Goal: Transaction & Acquisition: Purchase product/service

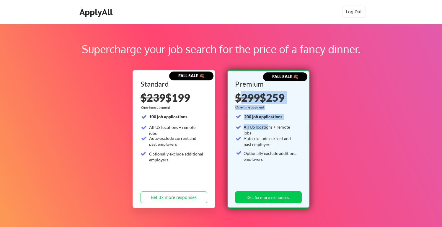
drag, startPoint x: 259, startPoint y: 117, endPoint x: 268, endPoint y: 130, distance: 16.1
click at [268, 130] on div "Premium $299 $259 One-time payment 200 job applications All US locations + remo…" at bounding box center [268, 143] width 67 height 126
click at [268, 130] on div "All US locations + remote jobs" at bounding box center [271, 127] width 55 height 7
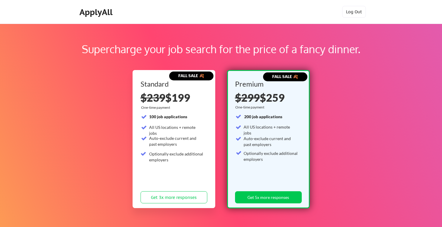
drag, startPoint x: 285, startPoint y: 79, endPoint x: 303, endPoint y: 75, distance: 18.3
click at [303, 75] on div "FALL SALE 🍂" at bounding box center [285, 77] width 44 height 6
drag, startPoint x: 289, startPoint y: 131, endPoint x: 280, endPoint y: 143, distance: 15.3
click at [280, 140] on div "200 job applications All US locations + remote jobs Auto-exclude current and pa…" at bounding box center [267, 147] width 63 height 66
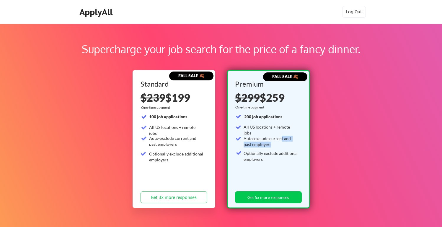
click at [280, 143] on div "Auto-exclude current and past employers" at bounding box center [271, 142] width 55 height 12
click at [311, 146] on div "Supercharge your job search for the price of a fancy dinner. FALL SALE 🍂 Standa…" at bounding box center [221, 185] width 442 height 323
click at [325, 147] on div "Supercharge your job search for the price of a fancy dinner. FALL SALE 🍂 Standa…" at bounding box center [221, 185] width 442 height 323
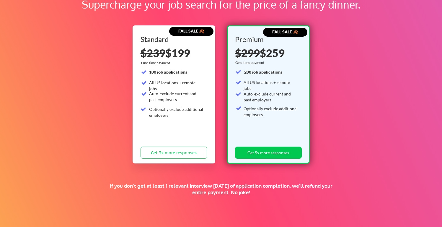
scroll to position [120, 0]
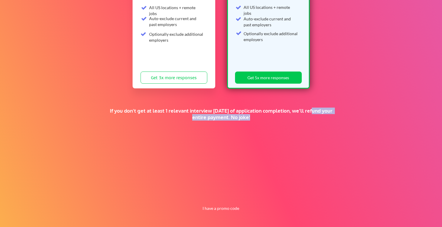
drag, startPoint x: 325, startPoint y: 147, endPoint x: 314, endPoint y: 109, distance: 39.7
click at [314, 109] on div "Supercharge your job search for the price of a fancy dinner. FALL SALE 🍂 Standa…" at bounding box center [221, 65] width 442 height 323
click at [314, 109] on div "If you don't get at least 1 relevant interview [DATE] of application completion…" at bounding box center [221, 114] width 237 height 13
drag, startPoint x: 310, startPoint y: 109, endPoint x: 325, endPoint y: 115, distance: 16.7
click at [323, 114] on div "If you don't get at least 1 relevant interview [DATE] of application completion…" at bounding box center [221, 114] width 237 height 13
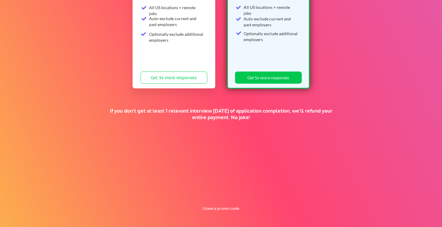
click at [325, 115] on div "If you don't get at least 1 relevant interview [DATE] of application completion…" at bounding box center [221, 114] width 237 height 13
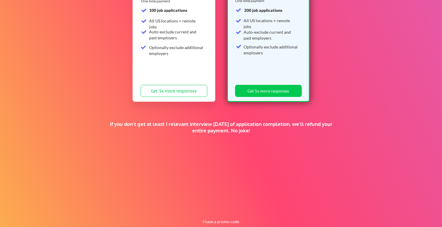
scroll to position [0, 0]
